Goal: Contribute content: Contribute content

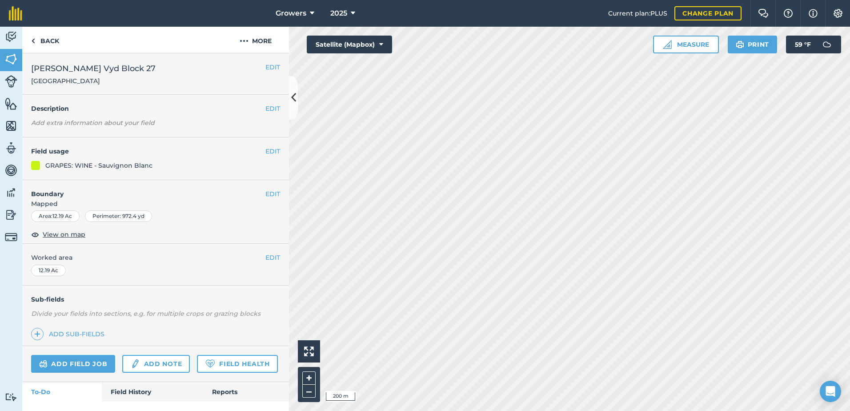
scroll to position [43, 0]
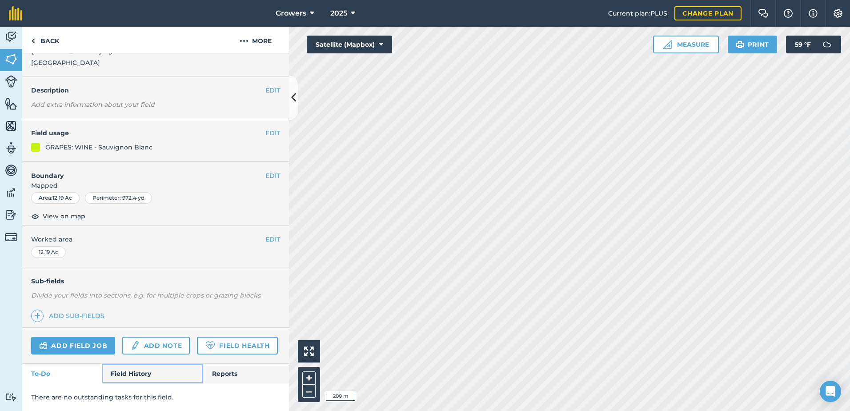
click at [134, 369] on link "Field History" at bounding box center [152, 374] width 101 height 20
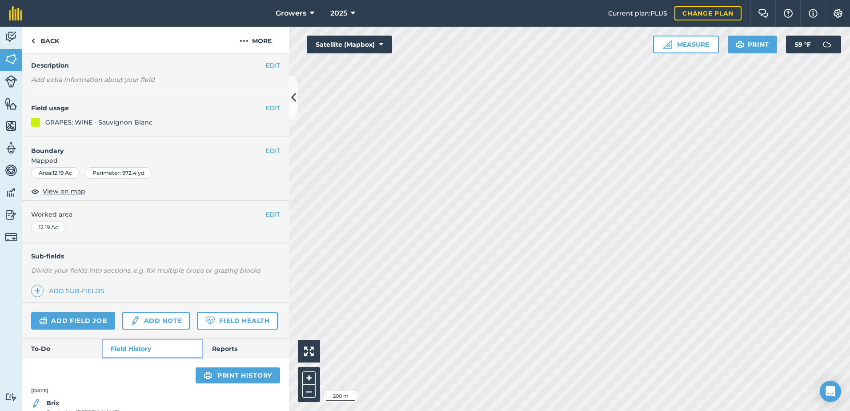
scroll to position [82, 0]
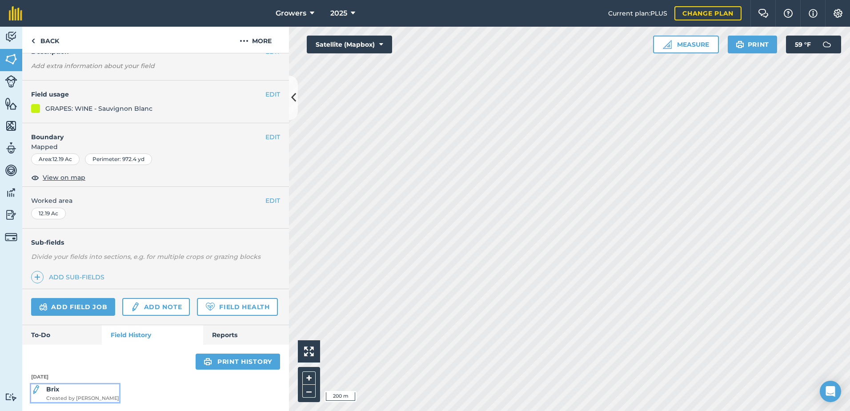
click at [55, 390] on strong "Brix" at bounding box center [52, 389] width 13 height 8
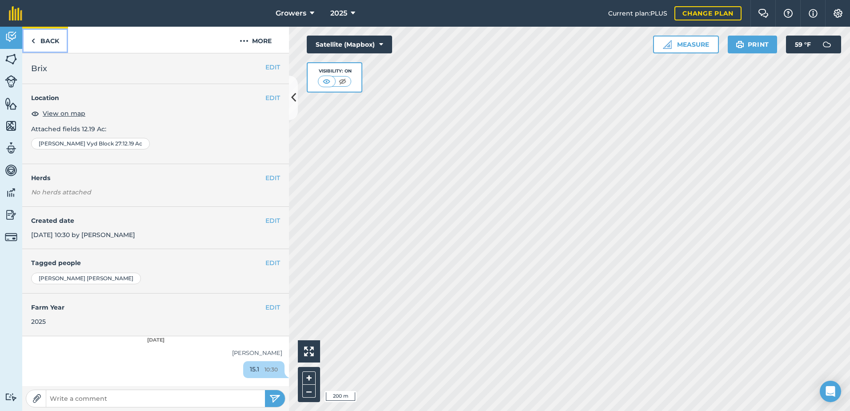
click at [33, 41] on img at bounding box center [33, 41] width 4 height 11
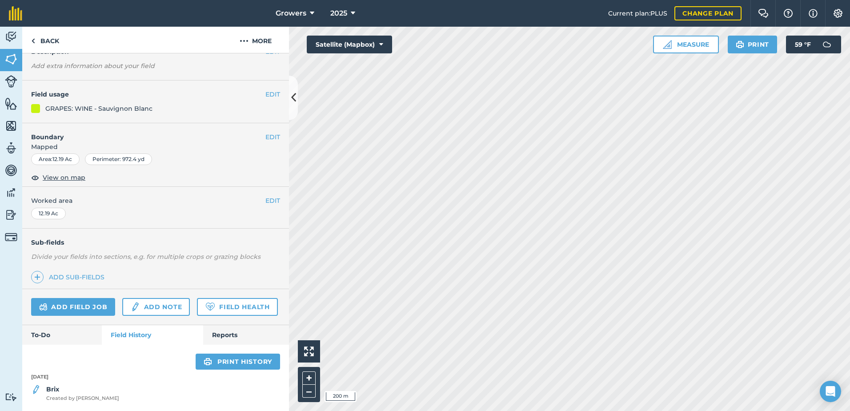
scroll to position [82, 0]
click at [224, 335] on link "Reports" at bounding box center [246, 335] width 86 height 20
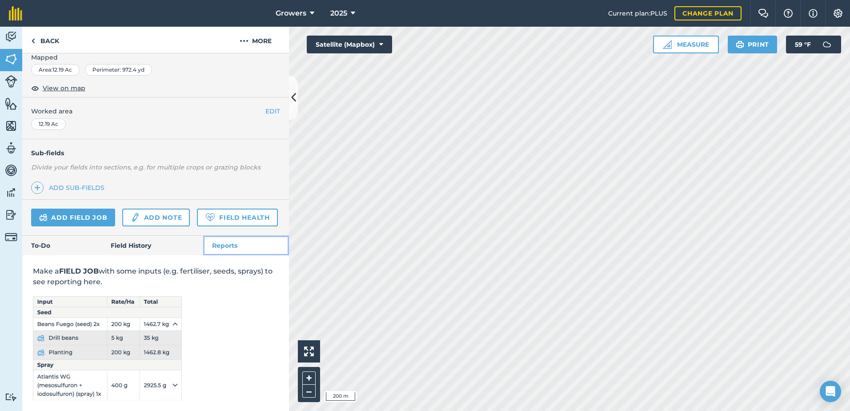
scroll to position [171, 0]
click at [67, 242] on link "To-Do" at bounding box center [62, 246] width 80 height 20
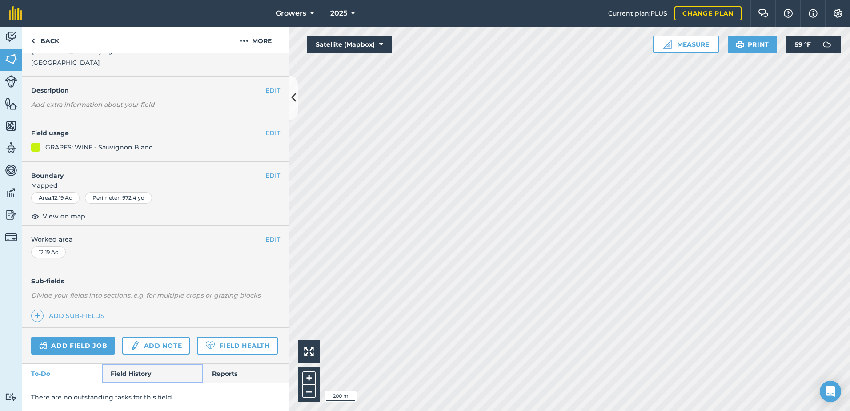
click at [135, 375] on link "Field History" at bounding box center [152, 374] width 101 height 20
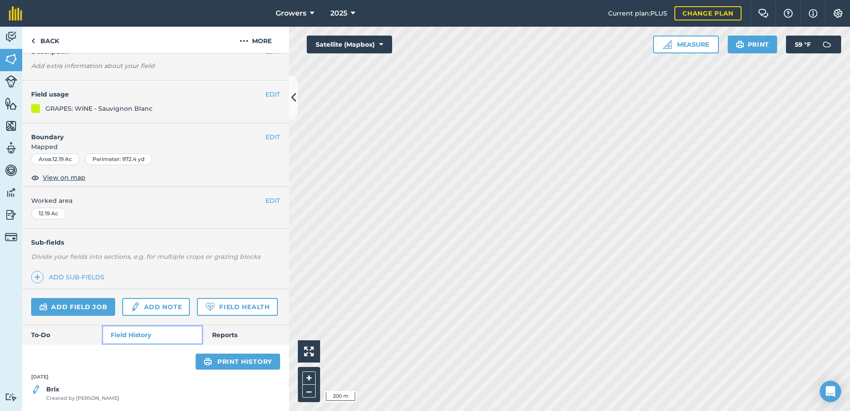
scroll to position [82, 0]
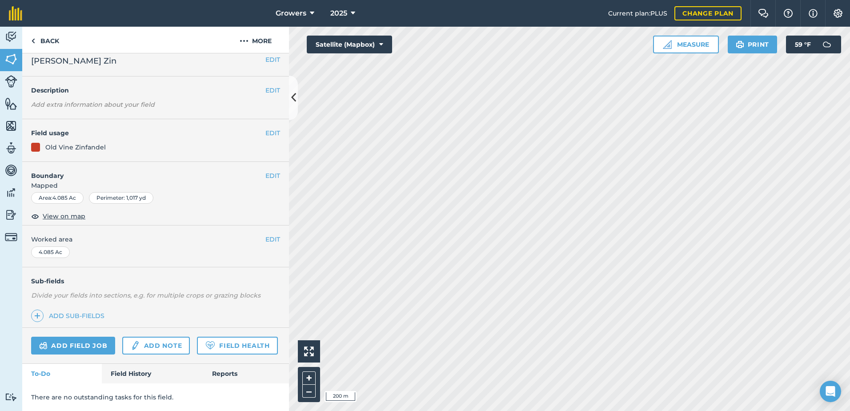
scroll to position [32, 0]
click at [132, 371] on link "Field History" at bounding box center [152, 374] width 101 height 20
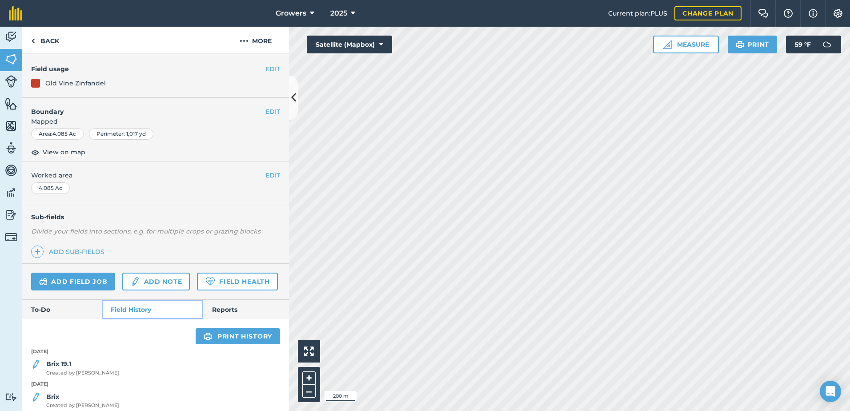
scroll to position [104, 0]
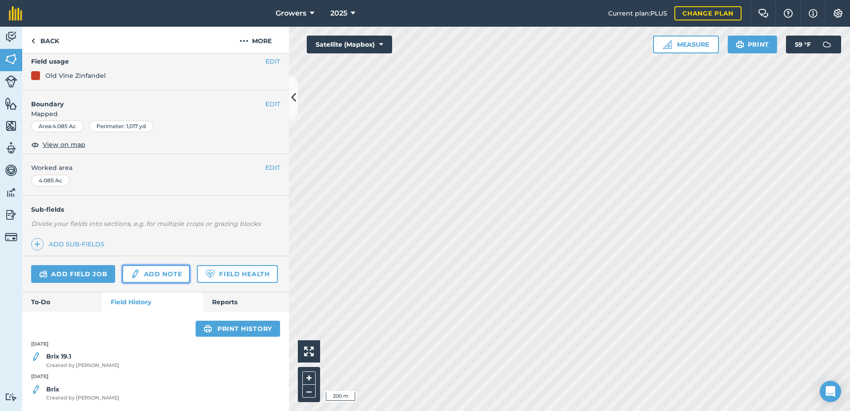
click at [143, 265] on link "Add note" at bounding box center [156, 274] width 68 height 18
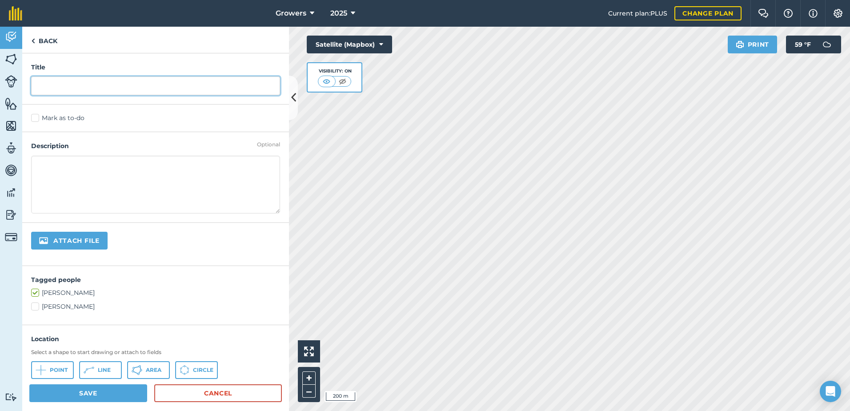
click at [64, 90] on input "text" at bounding box center [155, 85] width 249 height 19
type input "Brix 20.1"
click at [102, 393] on button "Save" at bounding box center [88, 393] width 118 height 18
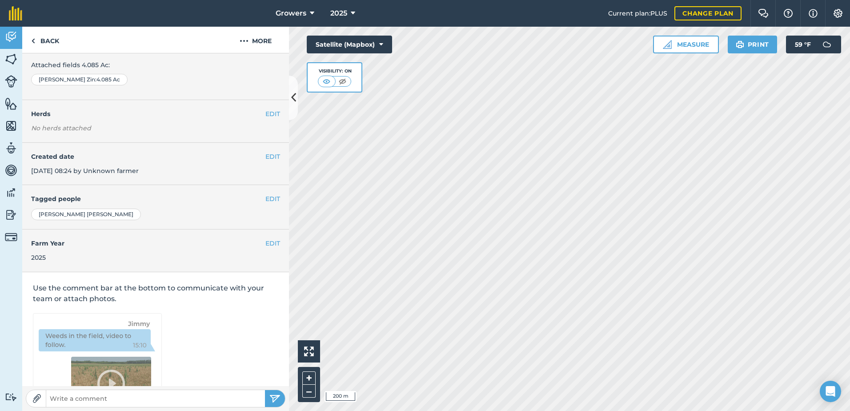
scroll to position [20, 0]
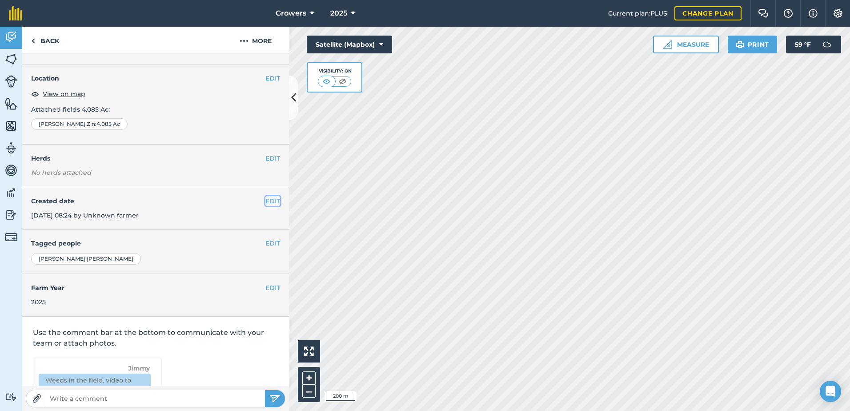
click at [266, 199] on button "EDIT" at bounding box center [272, 201] width 15 height 10
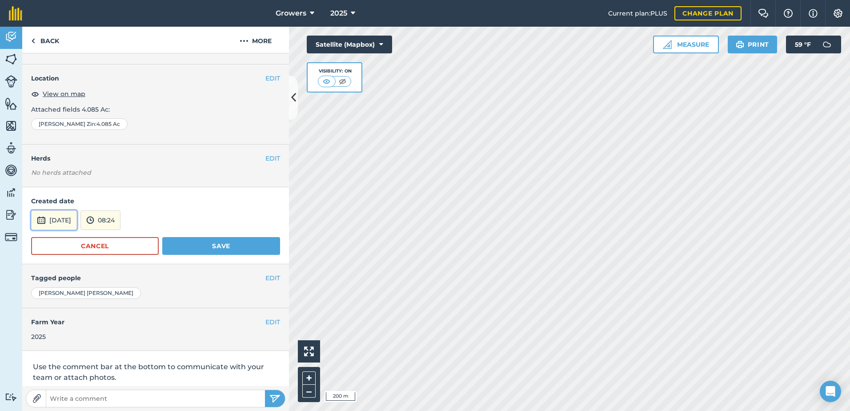
click at [67, 218] on button "[DATE]" at bounding box center [54, 220] width 46 height 20
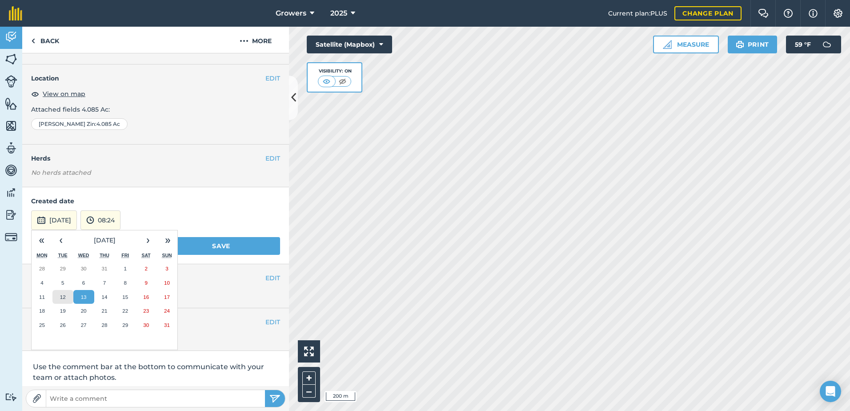
click at [63, 292] on button "12" at bounding box center [62, 297] width 21 height 14
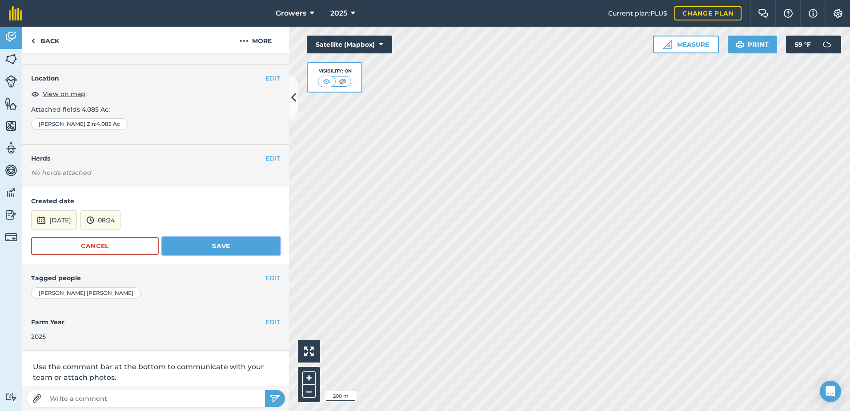
click at [209, 246] on button "Save" at bounding box center [221, 246] width 118 height 18
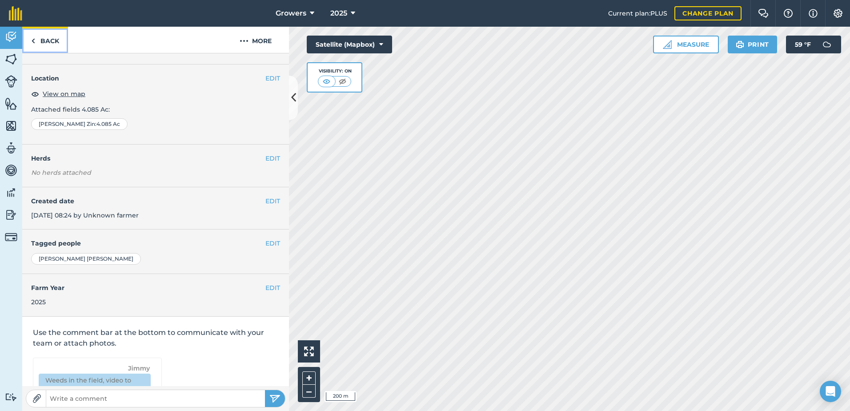
click at [42, 40] on link "Back" at bounding box center [45, 40] width 46 height 26
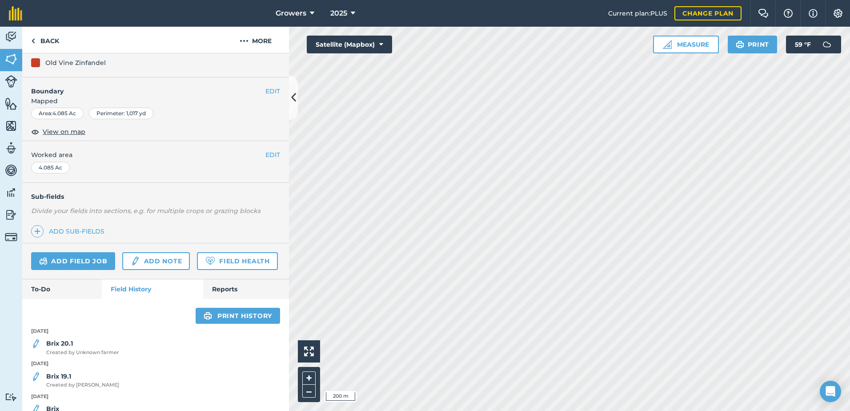
scroll to position [136, 0]
